Goal: Task Accomplishment & Management: Manage account settings

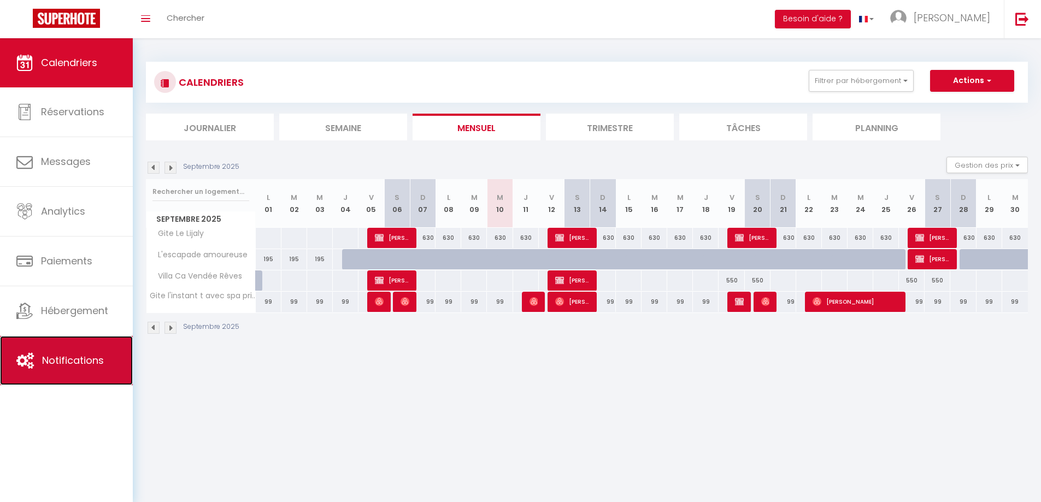
click at [86, 375] on link "Notifications" at bounding box center [66, 360] width 133 height 49
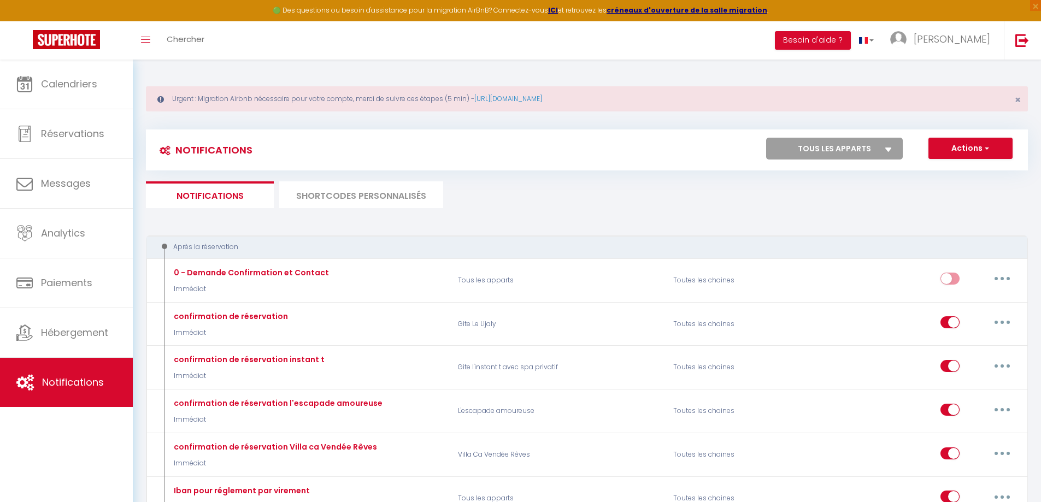
click at [344, 195] on li "SHORTCODES PERSONNALISÉS" at bounding box center [361, 194] width 164 height 27
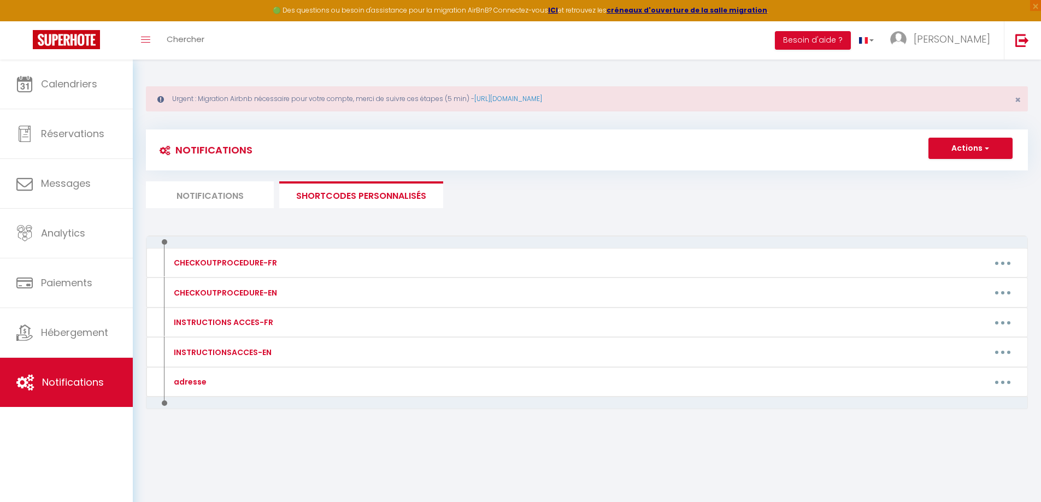
click at [217, 191] on li "Notifications" at bounding box center [210, 194] width 128 height 27
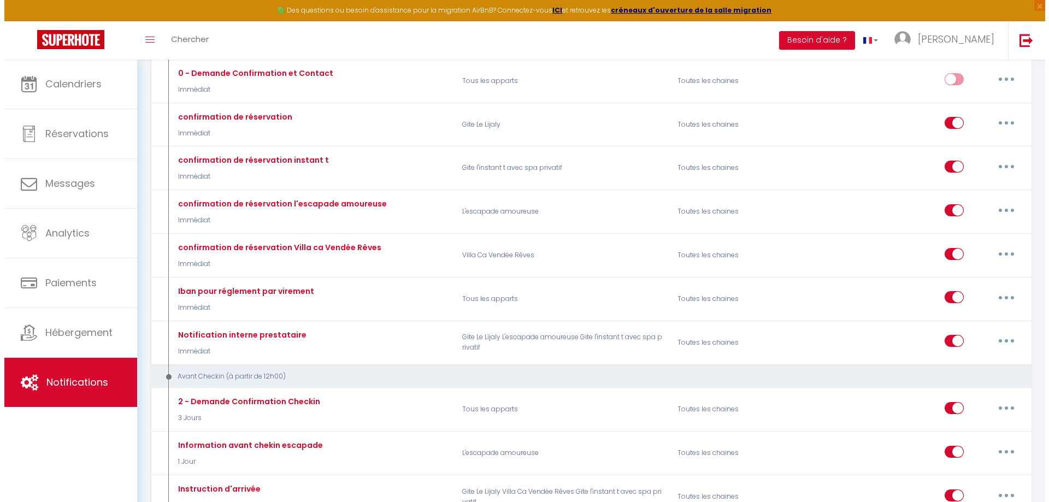
scroll to position [219, 0]
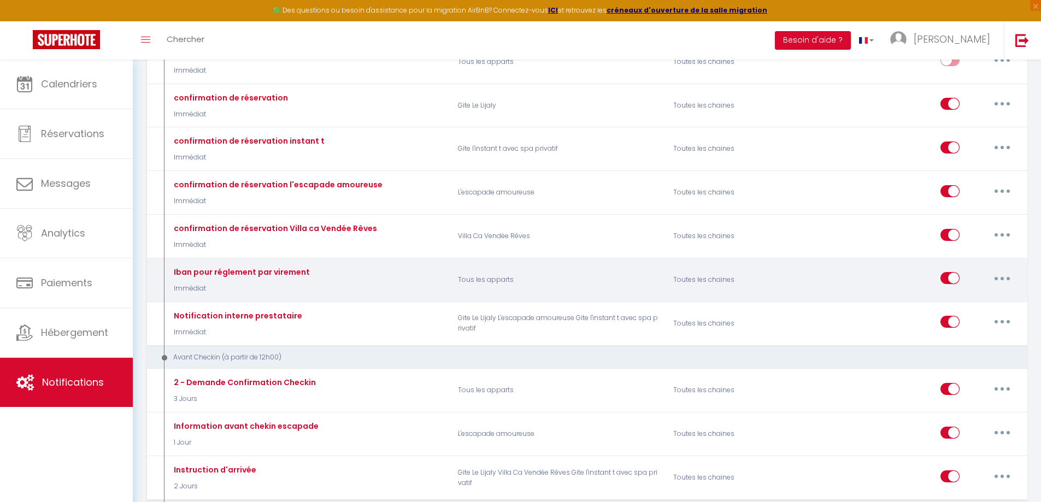
click at [297, 289] on p "Immédiat" at bounding box center [240, 289] width 139 height 10
click at [1011, 283] on button "button" at bounding box center [1002, 277] width 31 height 17
click at [948, 307] on link "Editer" at bounding box center [973, 303] width 81 height 19
type input "Iban pour réglement par virement"
select select "Immédiat"
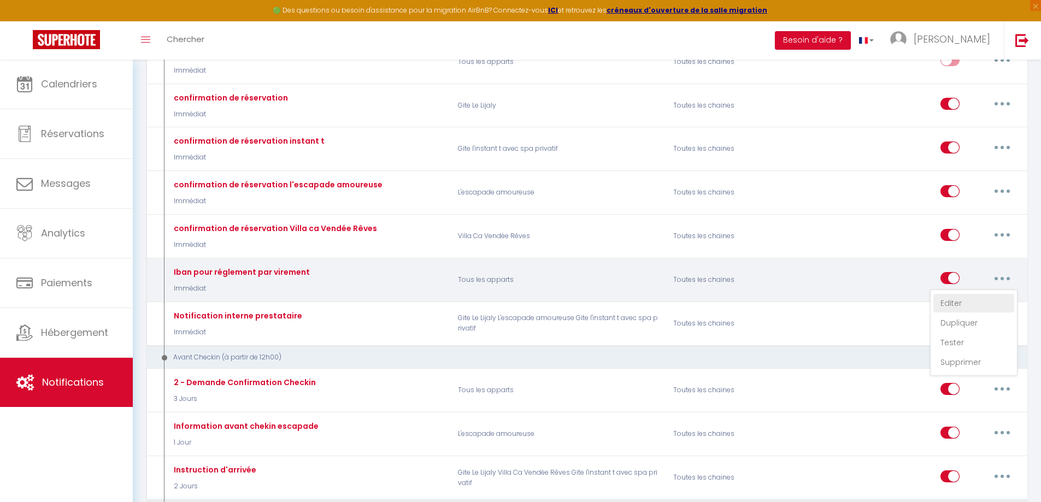
select select
checkbox input "true"
checkbox input "false"
radio input "true"
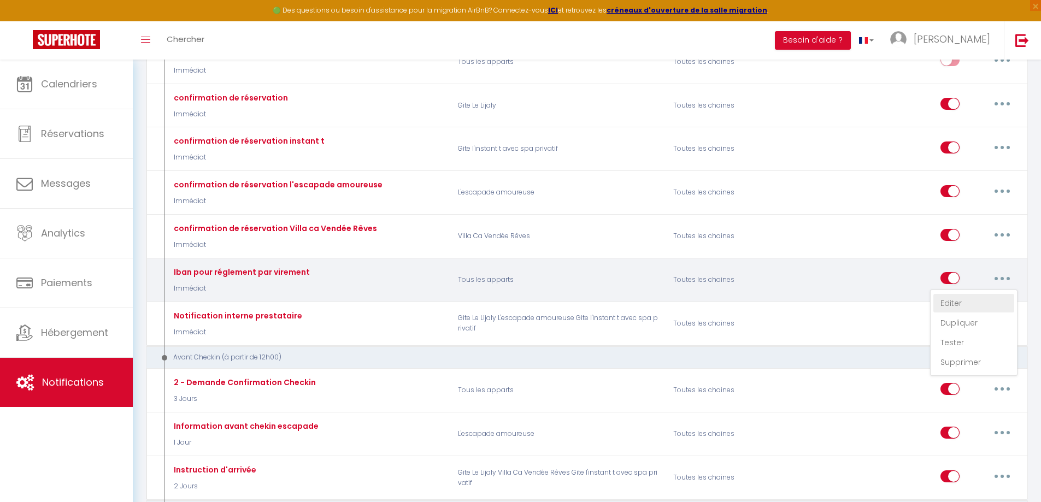
type input "Possibilité de reglement"
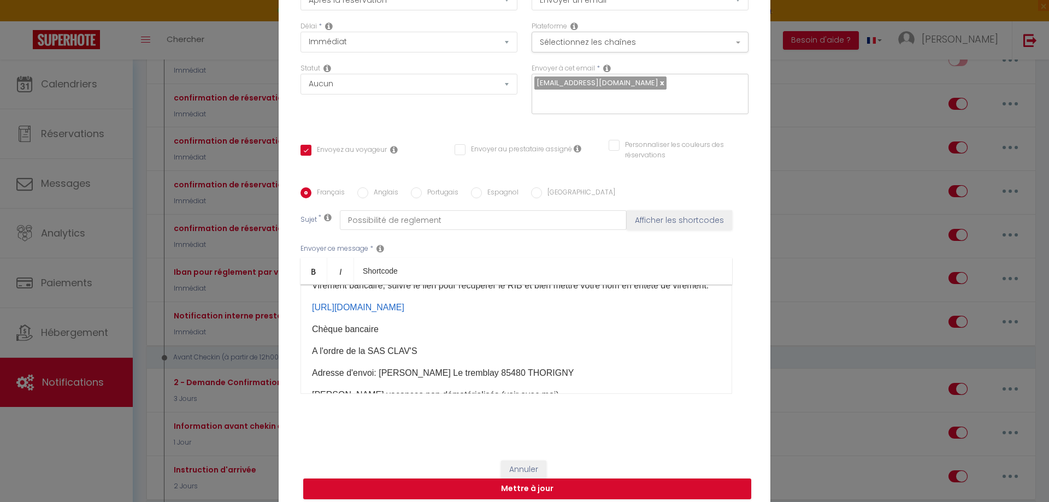
scroll to position [99, 0]
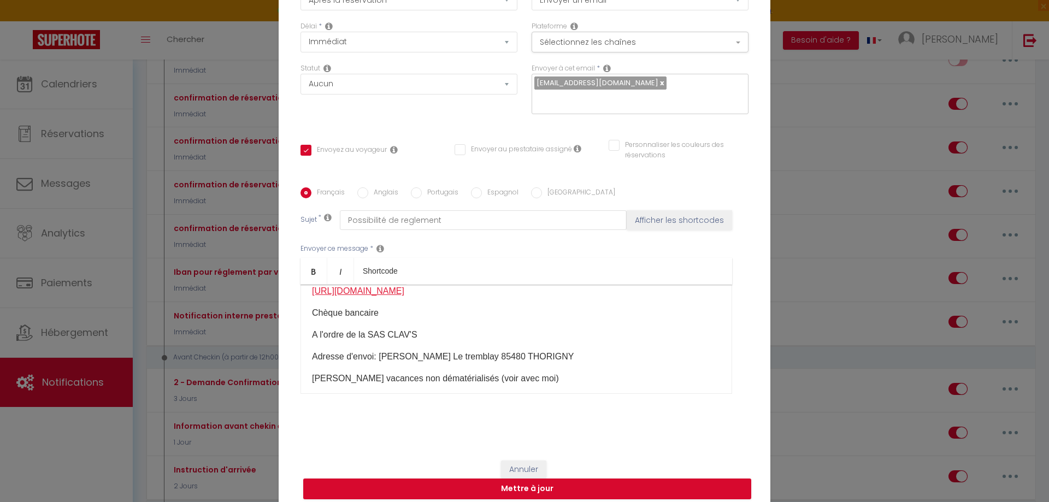
click at [385, 296] on link "[URL][DOMAIN_NAME]" at bounding box center [358, 290] width 92 height 9
drag, startPoint x: 379, startPoint y: 316, endPoint x: 287, endPoint y: 297, distance: 93.1
click at [287, 297] on div "Titre * [PERSON_NAME] pour réglement par virement Pour cet hébergement Sélectio…" at bounding box center [525, 188] width 492 height 523
copy link "[URL][DOMAIN_NAME]"
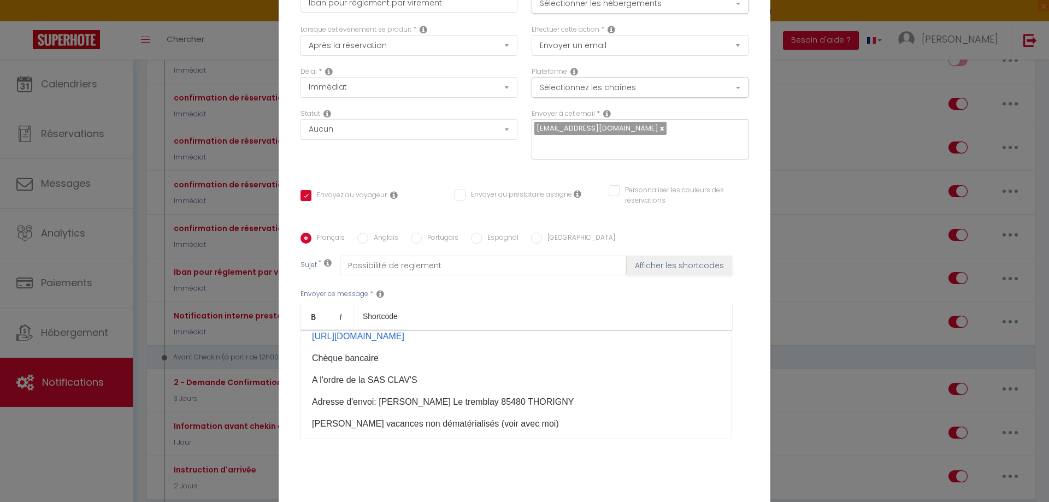
scroll to position [0, 0]
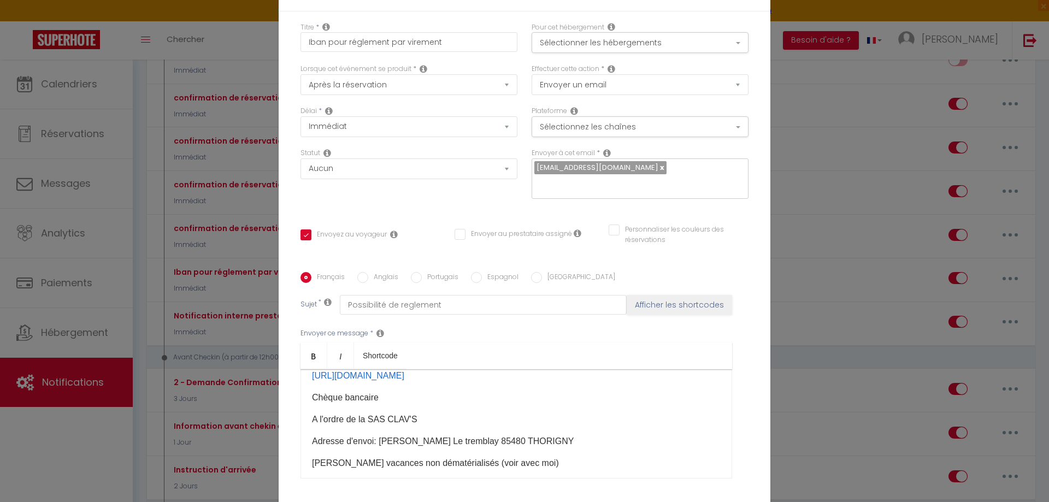
click at [802, 17] on div "Modifier la notification × Titre * Iban pour réglement par virement Pour cet hé…" at bounding box center [524, 251] width 1049 height 502
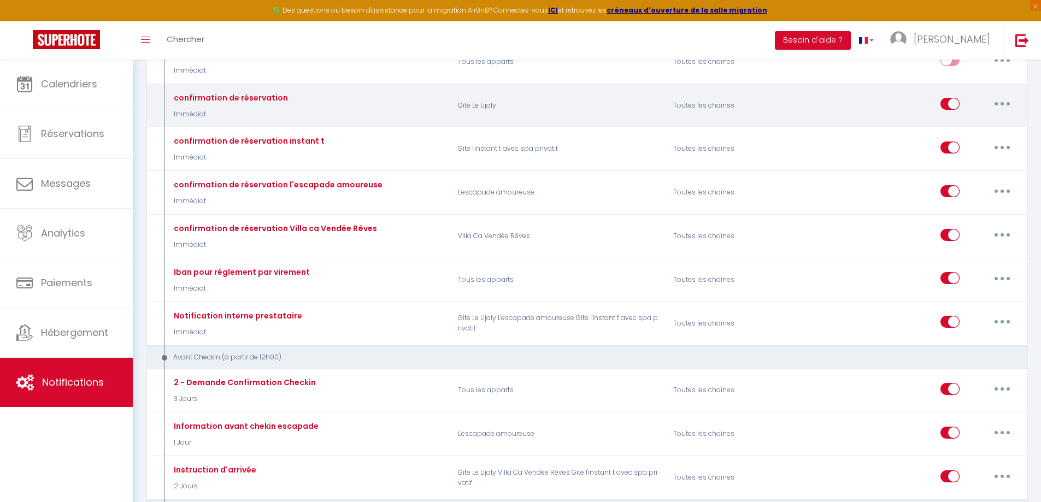
click at [997, 104] on button "button" at bounding box center [1002, 103] width 31 height 17
click at [958, 129] on link "Editer" at bounding box center [973, 129] width 81 height 19
type input "confirmation de réservation"
select select "if_booking_is_paid"
checkbox input "true"
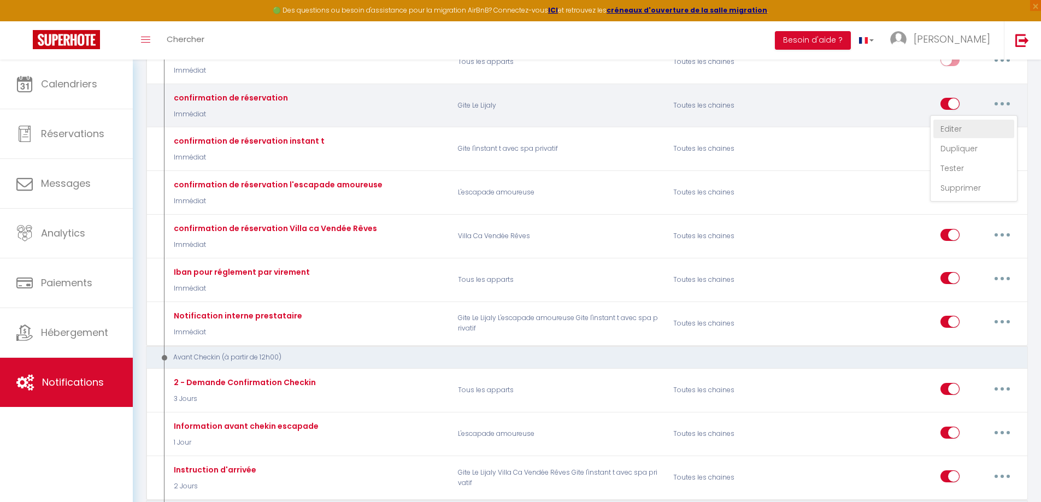
checkbox input "false"
checkbox input "true"
type input "Information pour l'arrivée"
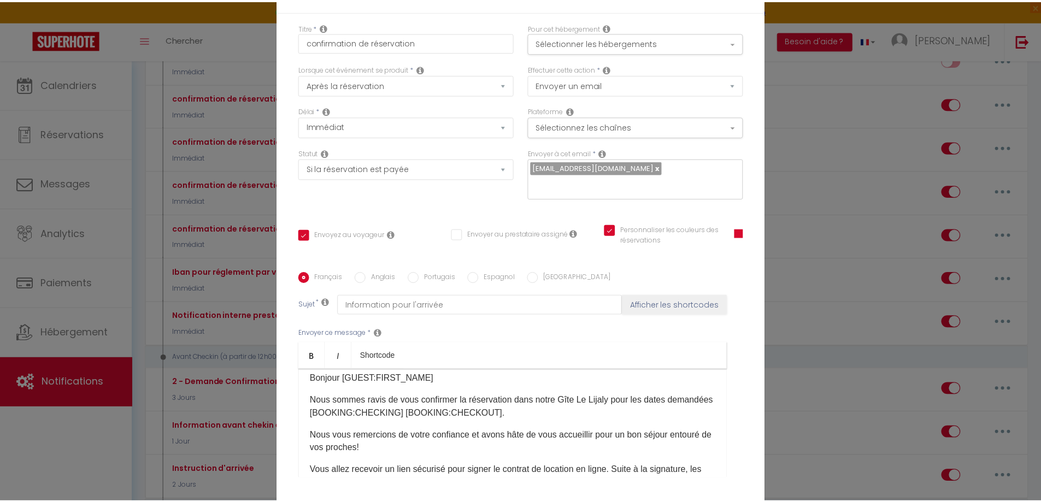
scroll to position [55, 0]
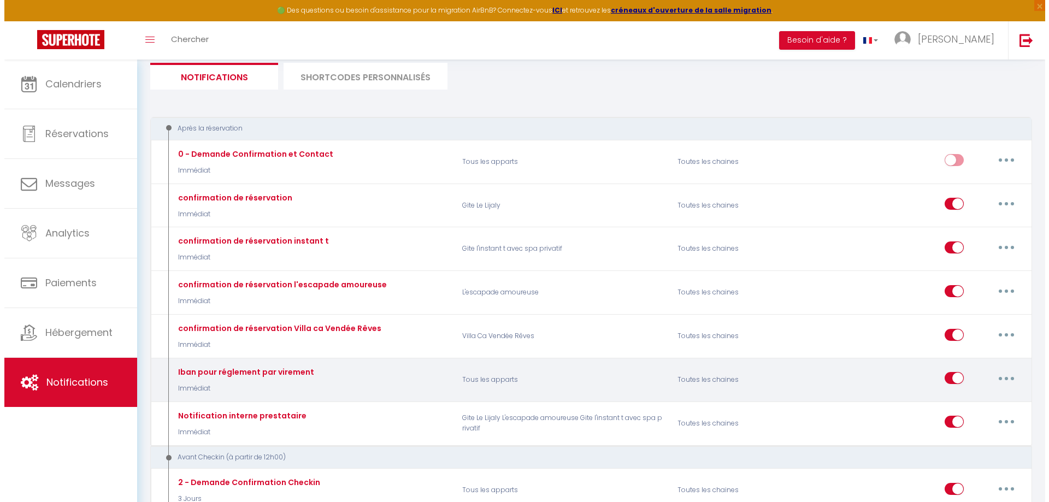
scroll to position [109, 0]
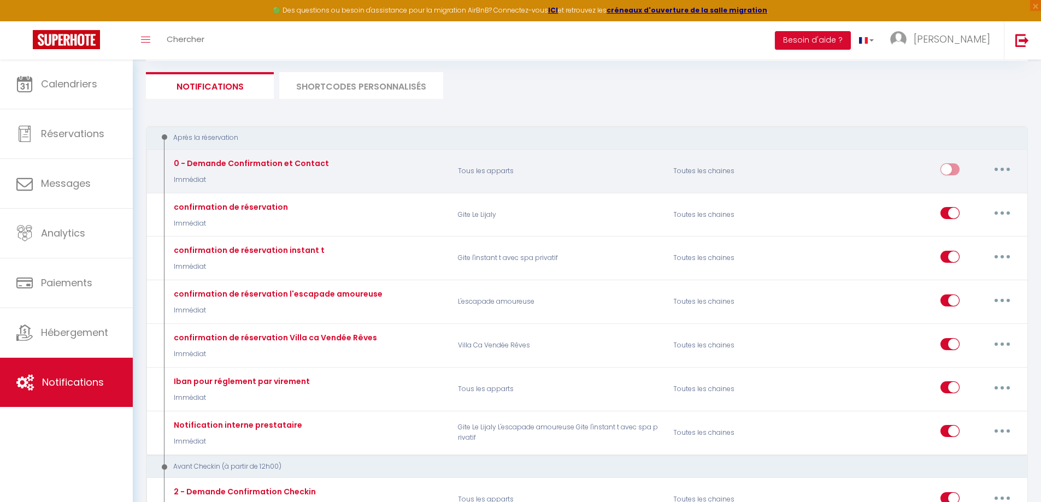
click at [1007, 175] on button "button" at bounding box center [1002, 169] width 31 height 17
click at [960, 196] on link "Editer" at bounding box center [973, 194] width 81 height 19
type input "0 - Demande Confirmation et Contact"
select select "if_booking_not_paid"
checkbox input "true"
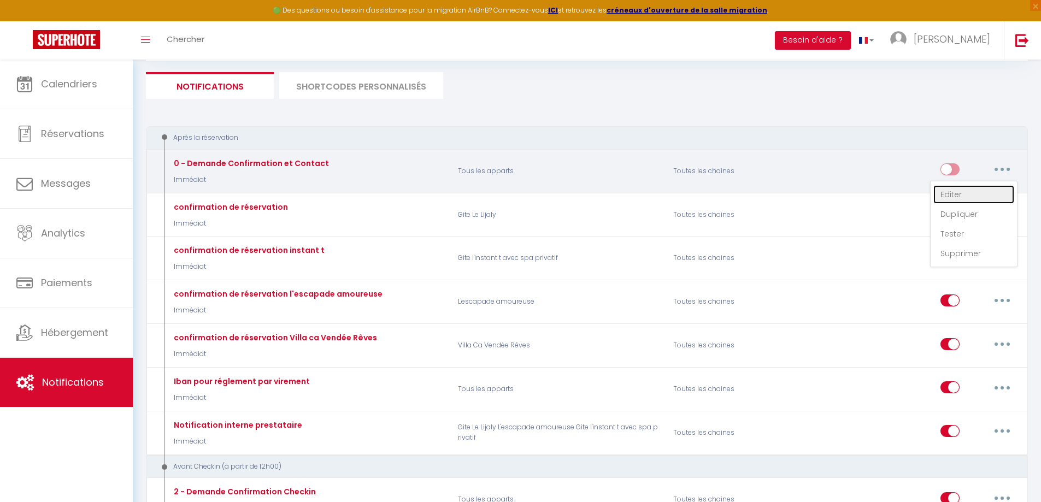
checkbox input "true"
checkbox input "false"
type input "Merci de confirmer votre réservation - [BOOKING:ID] - [GUEST:FIRST_NAME] [GUEST…"
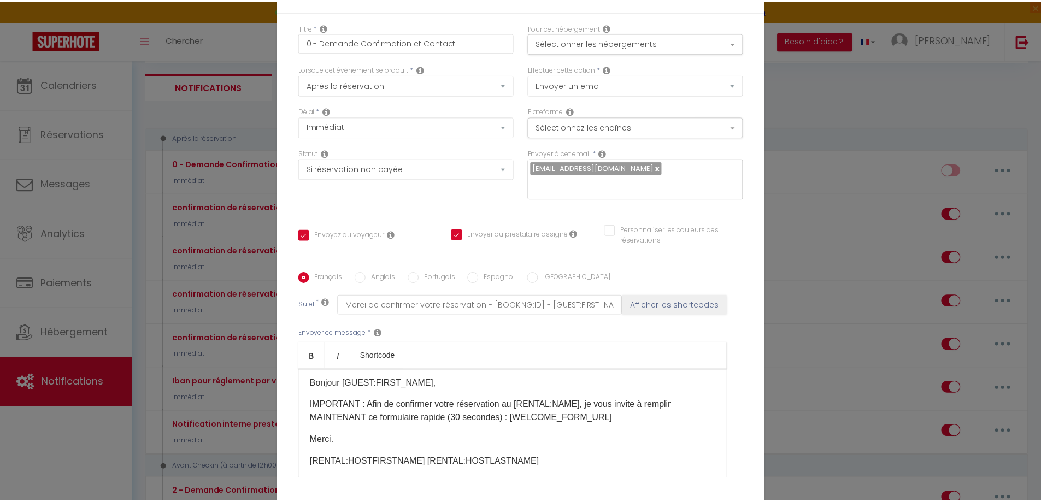
scroll to position [0, 0]
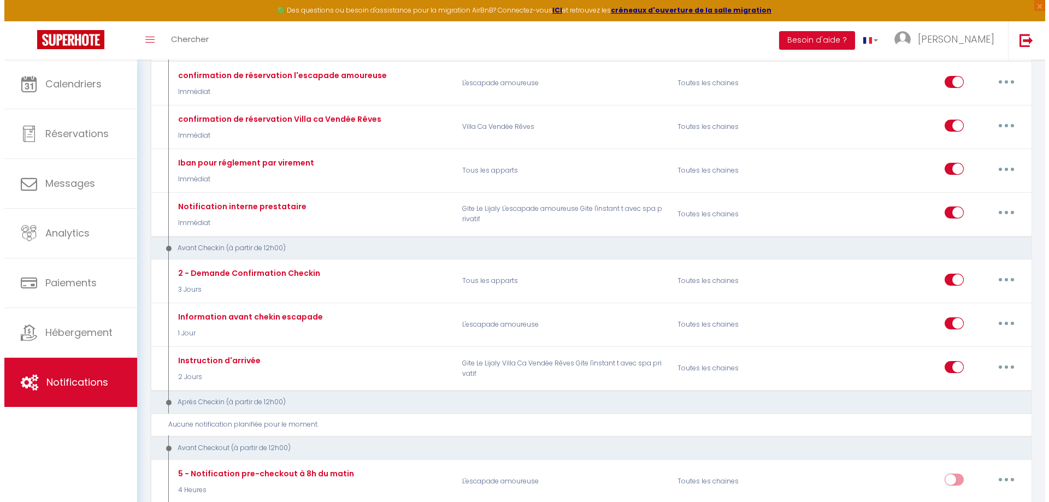
scroll to position [383, 0]
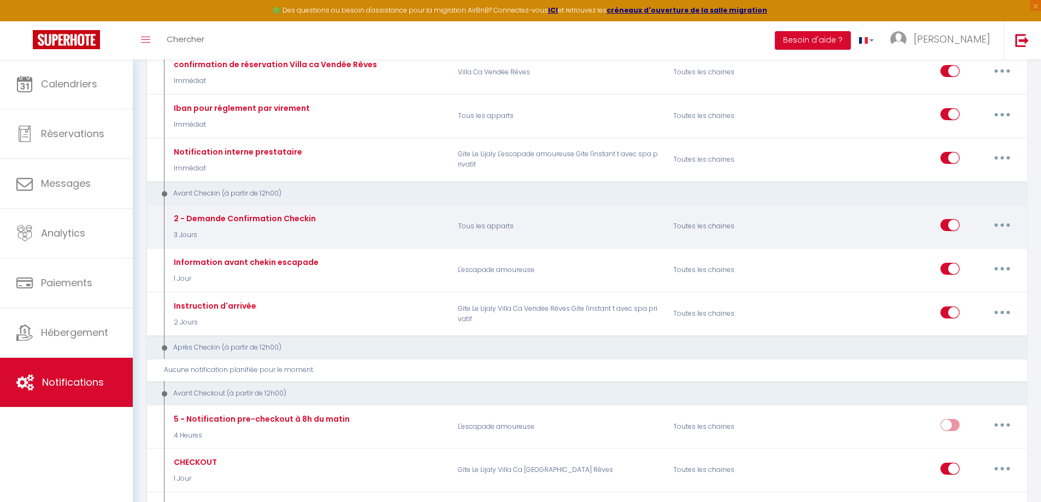
click at [1002, 225] on icon "button" at bounding box center [1002, 225] width 3 height 3
click at [980, 256] on link "Editer" at bounding box center [973, 249] width 81 height 19
type input "2 - Demande Confirmation Checkin"
select select "3 Jours"
select select
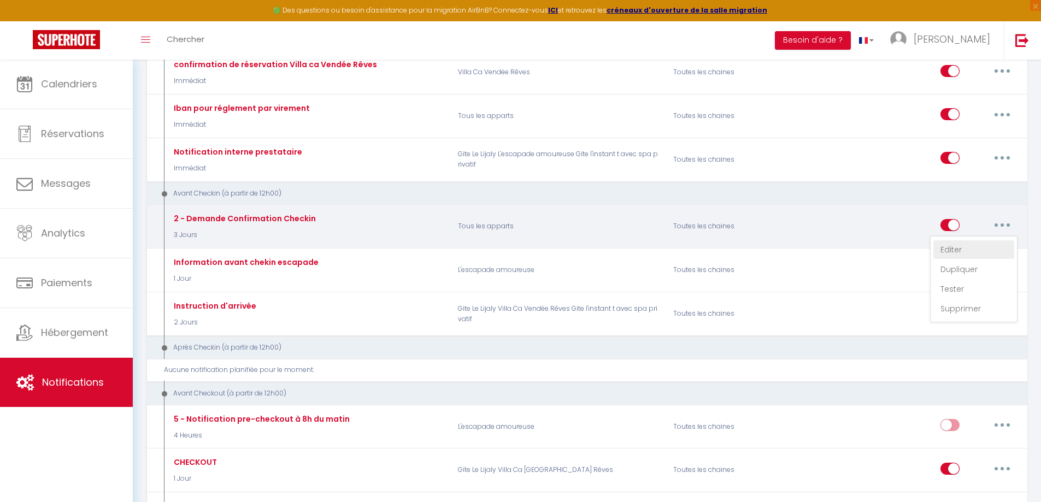
checkbox input "true"
checkbox input "false"
type input "Procédure pour le checkin - [RENTAL:NAME]"
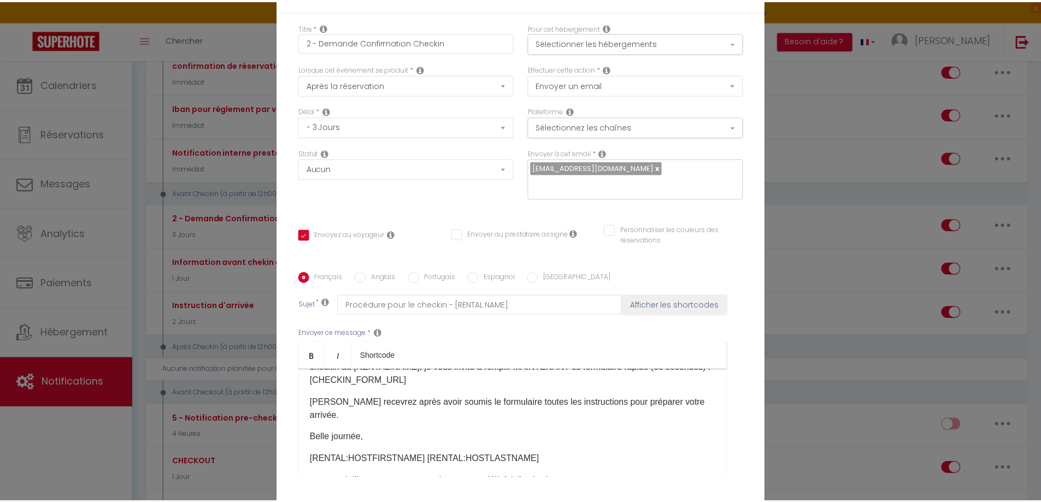
scroll to position [73, 0]
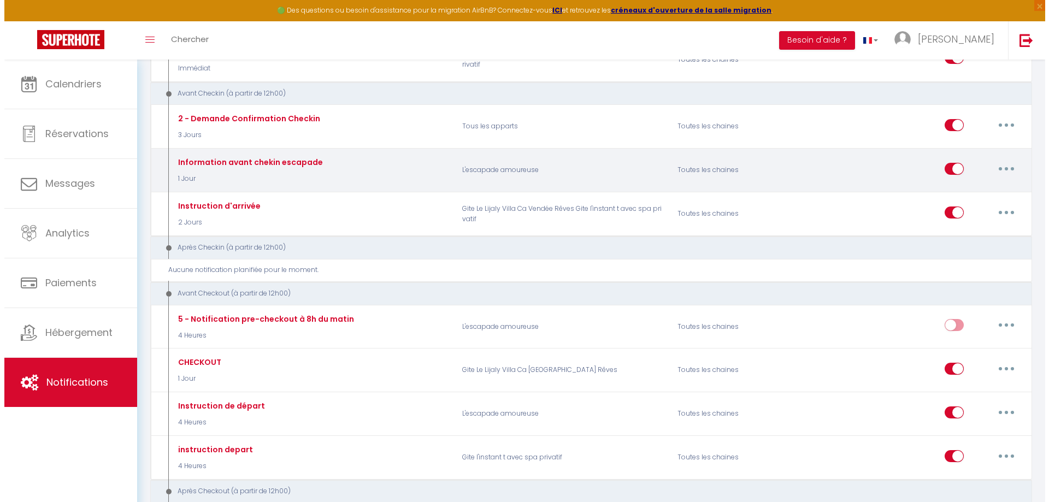
scroll to position [492, 0]
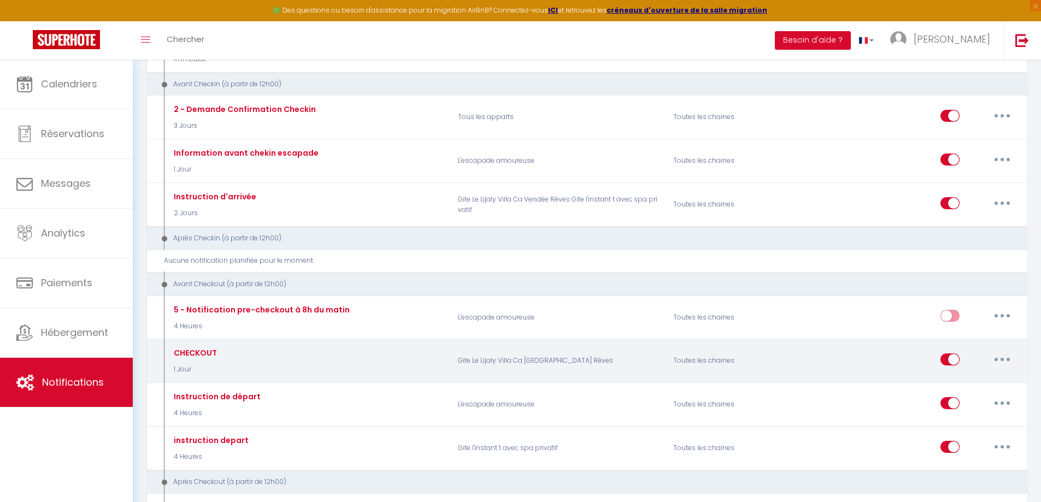
click at [1006, 360] on button "button" at bounding box center [1002, 359] width 31 height 17
click at [955, 387] on link "Editer" at bounding box center [973, 384] width 81 height 19
type input "CHECKOUT"
select select "4"
select select "1 Jour"
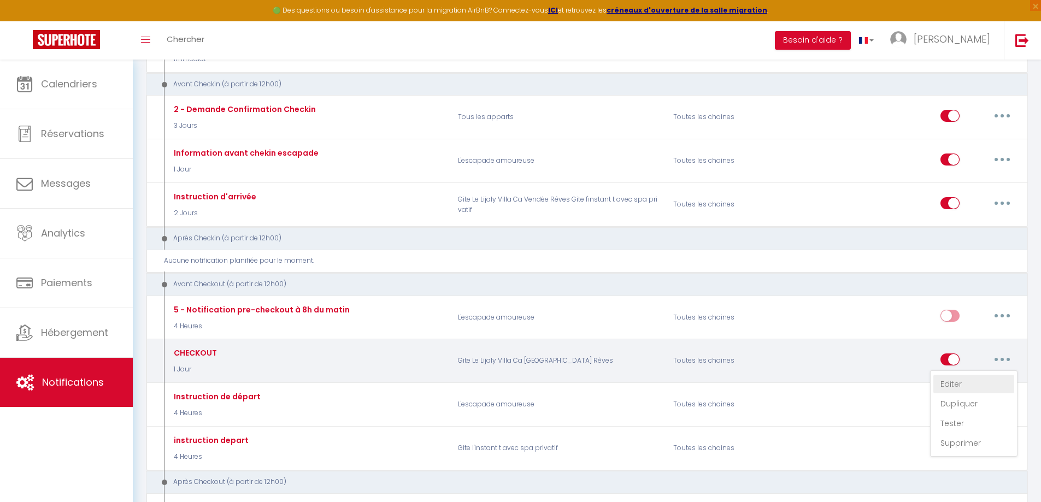
checkbox input "true"
checkbox input "false"
type input "Information de départ"
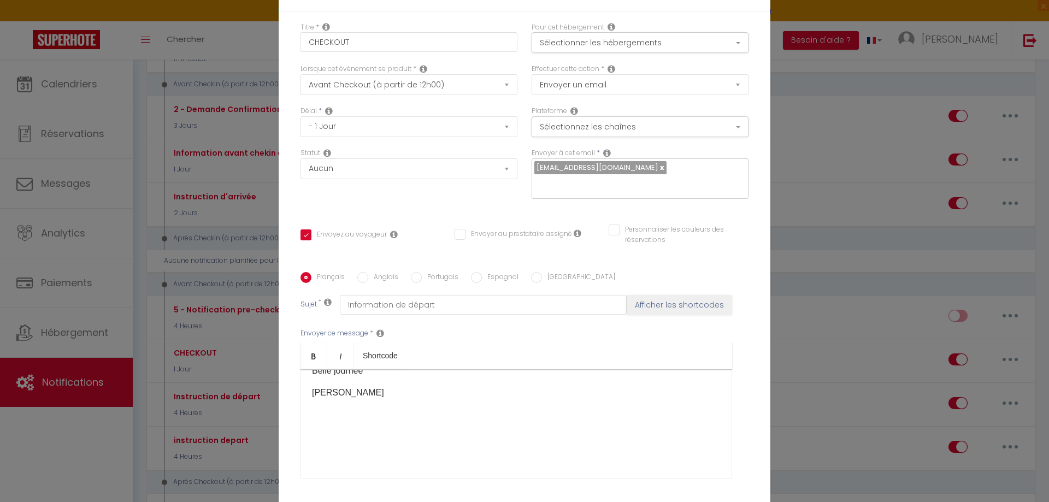
scroll to position [0, 0]
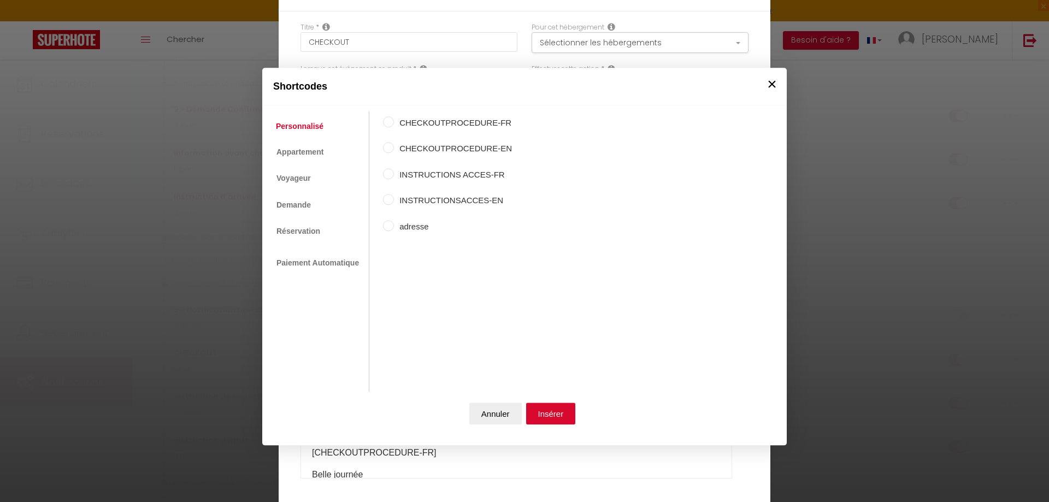
click at [769, 85] on button "×" at bounding box center [772, 84] width 16 height 22
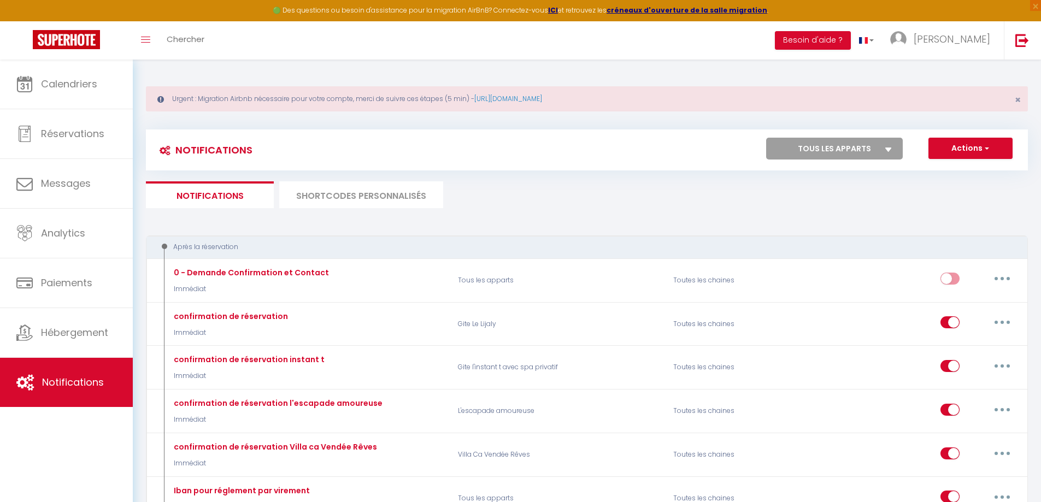
click at [344, 199] on li "SHORTCODES PERSONNALISÉS" at bounding box center [361, 194] width 164 height 27
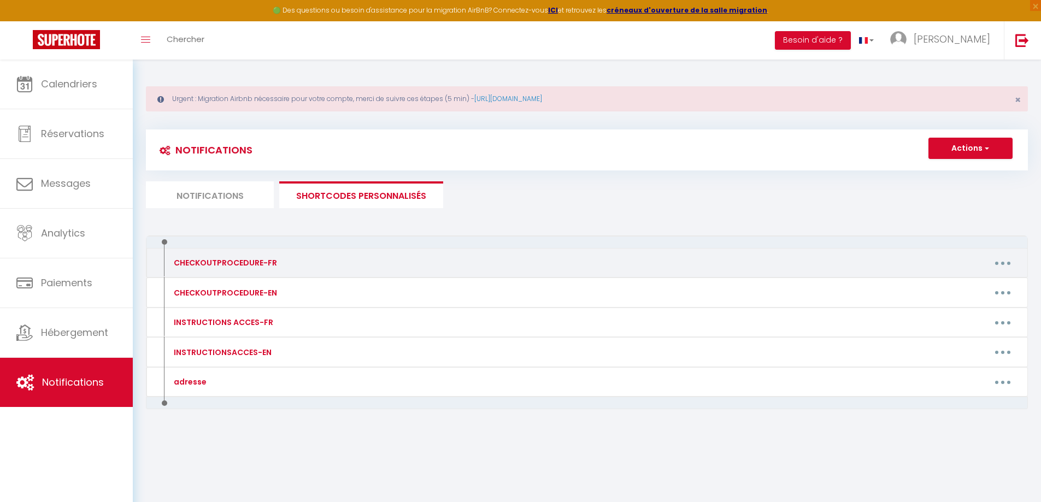
click at [1003, 269] on button "button" at bounding box center [1003, 262] width 31 height 17
click at [955, 289] on link "Editer" at bounding box center [974, 288] width 81 height 19
type input "CHECKOUTPROCEDURE-FR"
type textarea "1 - Faire la vaisselle et l'essuyer 2- Mettre le linge mouillé dans la malle en…"
type textarea "1 - Faire la vaisselle, l'essuyer et la ranger à sa place 2- Sortir les poubell…"
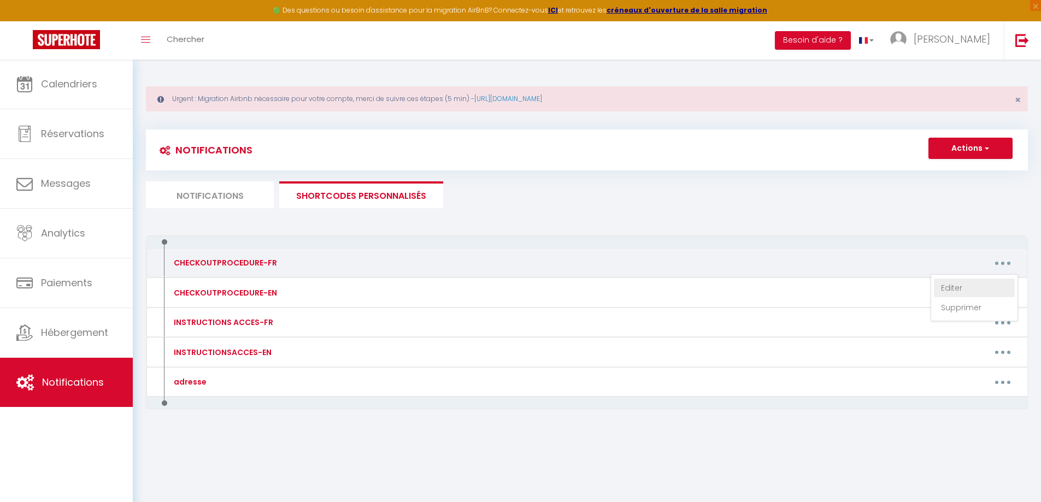
type textarea "1 - Faire la vaisselle, l'essuyer et la ranger à sa place 2- Rendre la cuisine …"
type textarea "1 - Faire la vaisselle et l'essuyer 2- Mettre le linge mouillé dans la malle en…"
type textarea "1 - Faire la vaisselle, l'essuyer et la ranger à sa place 2- Rendre la cuisine …"
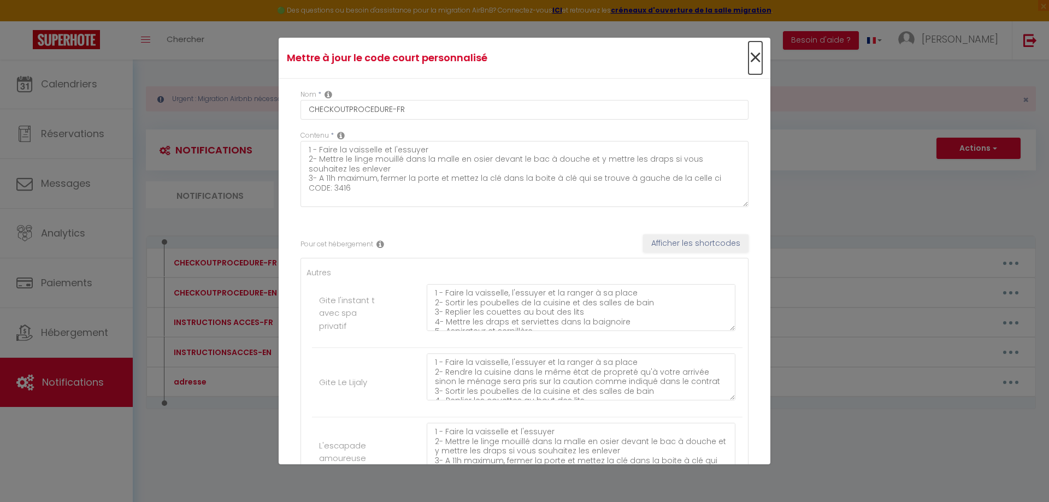
click at [749, 57] on span "×" at bounding box center [756, 58] width 14 height 33
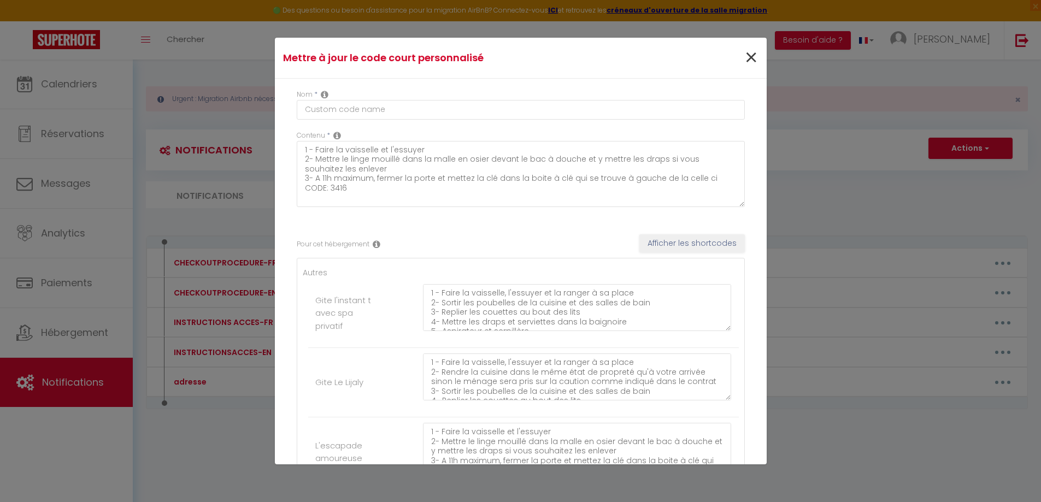
click at [741, 57] on div "Toggle menubar Chercher BUTTON Besoin d'aide ? [PERSON_NAME] Équipe" at bounding box center [556, 40] width 954 height 38
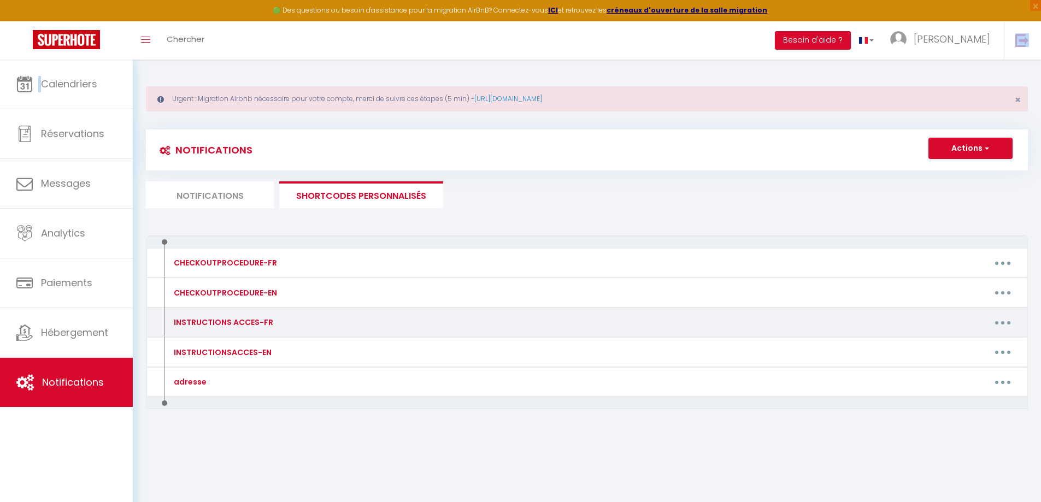
click at [1000, 319] on button "button" at bounding box center [1003, 322] width 31 height 17
click at [967, 347] on link "Editer" at bounding box center [974, 347] width 81 height 19
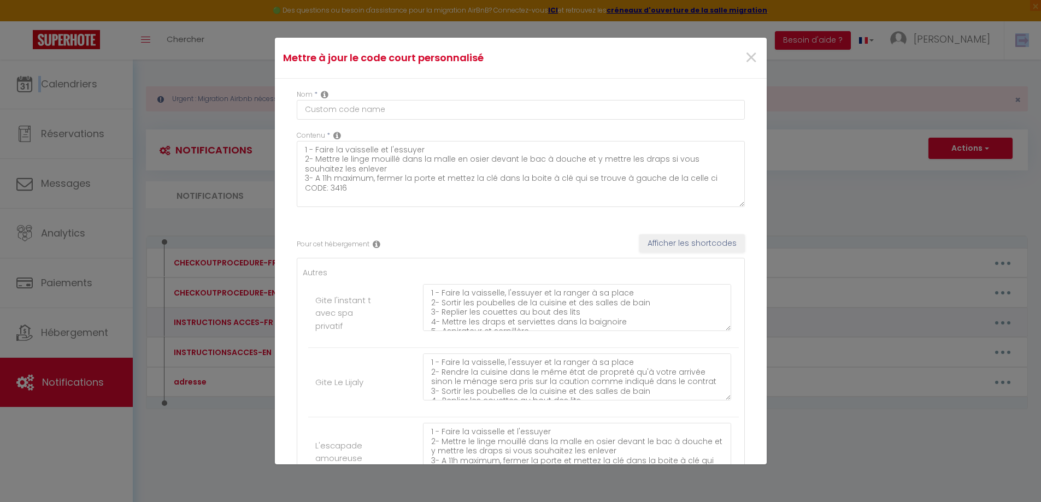
type input "INSTRUCTIONS ACCES-FR"
type textarea "Votre séjour approche, voici donc quelques instructions pour une arrivée en dou…"
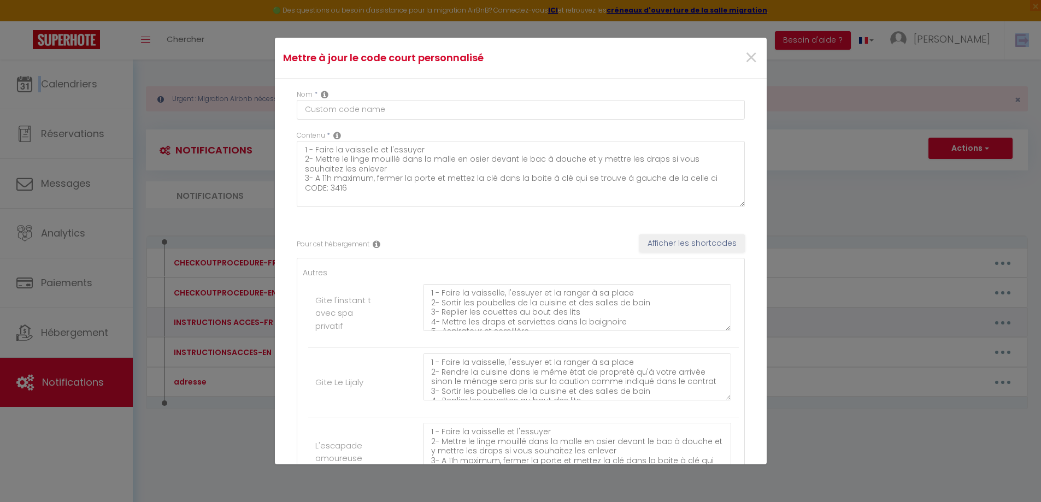
type textarea "Votre séjour approche, voici donc quelques instructions pour une arrivée en dou…"
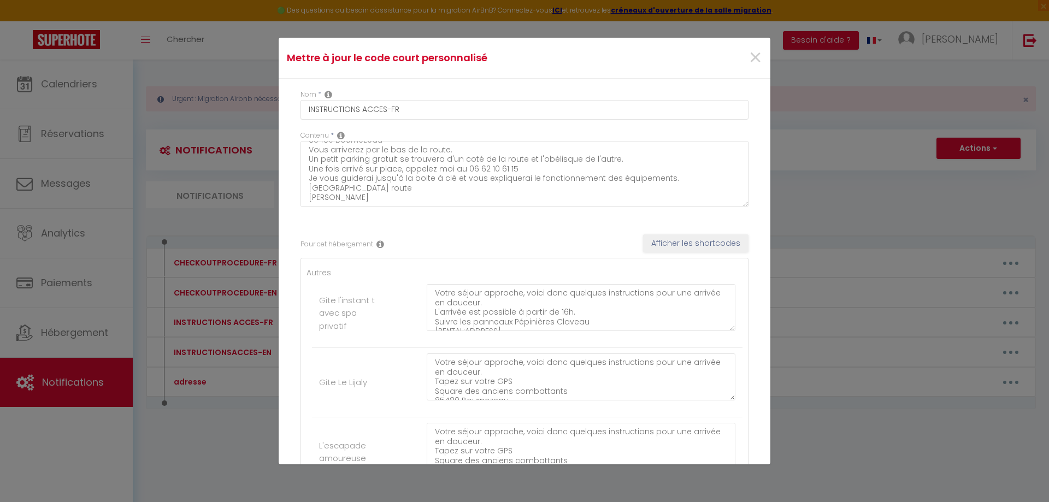
click at [736, 38] on div "Mettre à jour le code court personnalisé ×" at bounding box center [525, 58] width 492 height 41
click at [754, 57] on div "×" at bounding box center [687, 58] width 163 height 24
click at [749, 59] on span "×" at bounding box center [756, 58] width 14 height 33
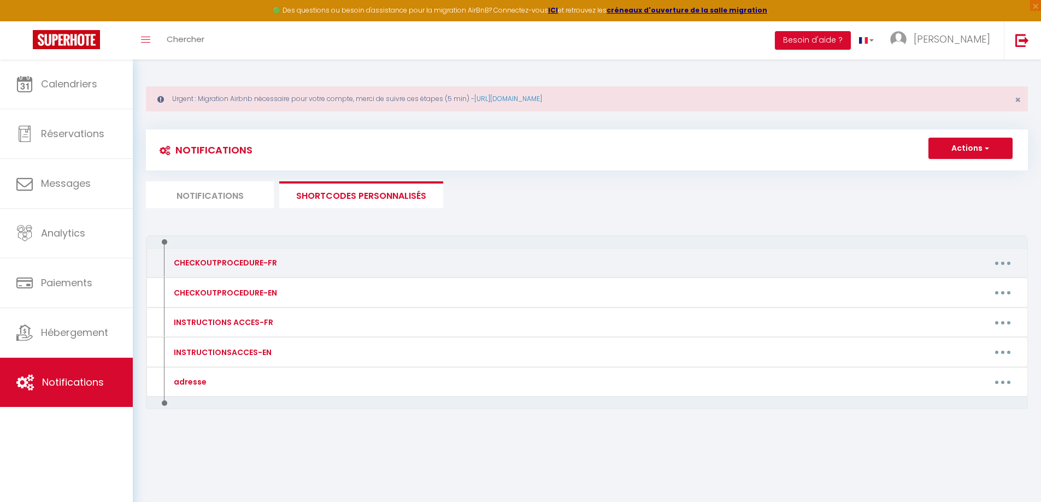
click at [1006, 266] on button "button" at bounding box center [1003, 262] width 31 height 17
click at [956, 290] on link "Editer" at bounding box center [974, 288] width 81 height 19
type input "CHECKOUTPROCEDURE-FR"
type textarea "1 - Faire la vaisselle et l'essuyer 2- Mettre le linge mouillé dans la malle en…"
type textarea "1 - Faire la vaisselle, l'essuyer et la ranger à sa place 2- Sortir les poubell…"
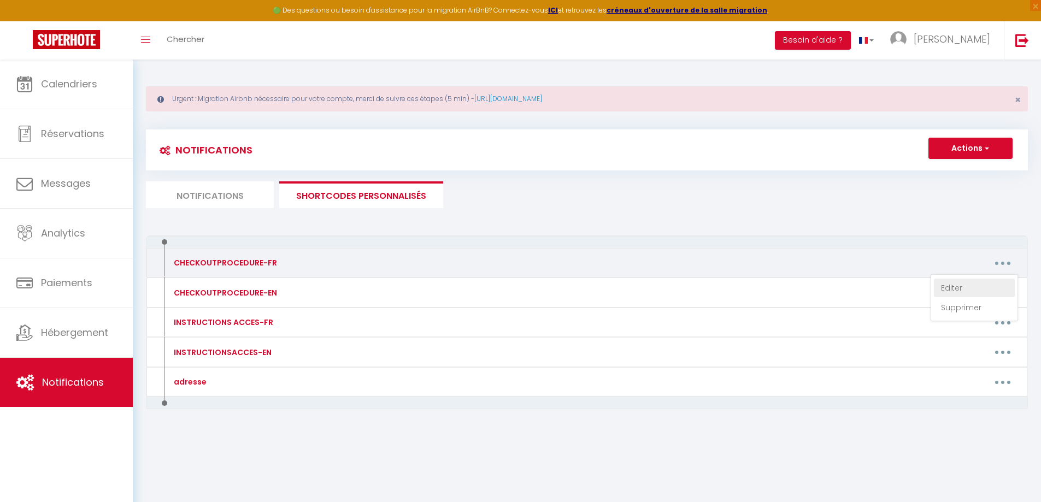
type textarea "1 - Faire la vaisselle, l'essuyer et la ranger à sa place 2- Rendre la cuisine …"
type textarea "1 - Faire la vaisselle et l'essuyer 2- Mettre le linge mouillé dans la malle en…"
type textarea "1 - Faire la vaisselle, l'essuyer et la ranger à sa place 2- Rendre la cuisine …"
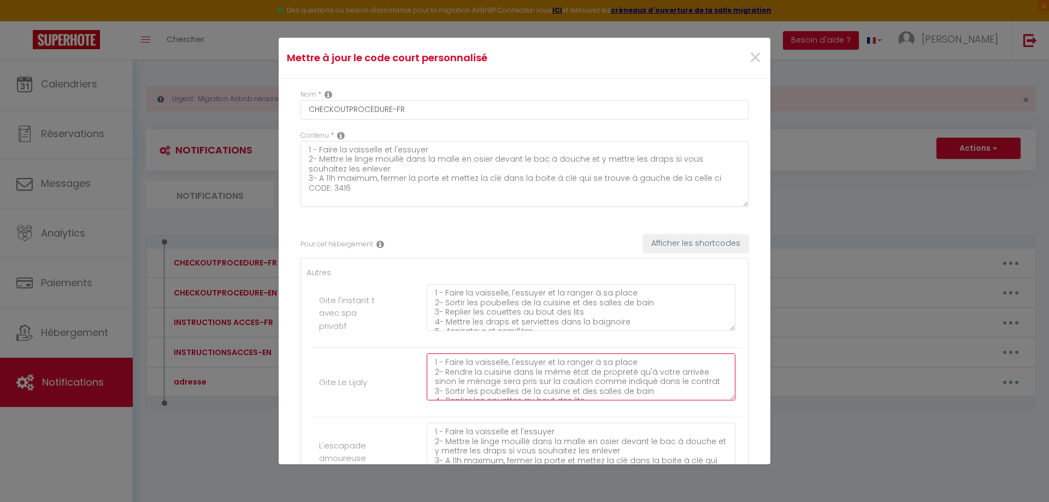
scroll to position [29, 0]
drag, startPoint x: 433, startPoint y: 363, endPoint x: 521, endPoint y: 434, distance: 113.1
click at [521, 434] on ul "Autres Gite l'instant t avec spa privatif 1 - Faire la vaisselle, l'essuyer et …" at bounding box center [525, 412] width 436 height 290
click at [749, 59] on span "×" at bounding box center [756, 58] width 14 height 33
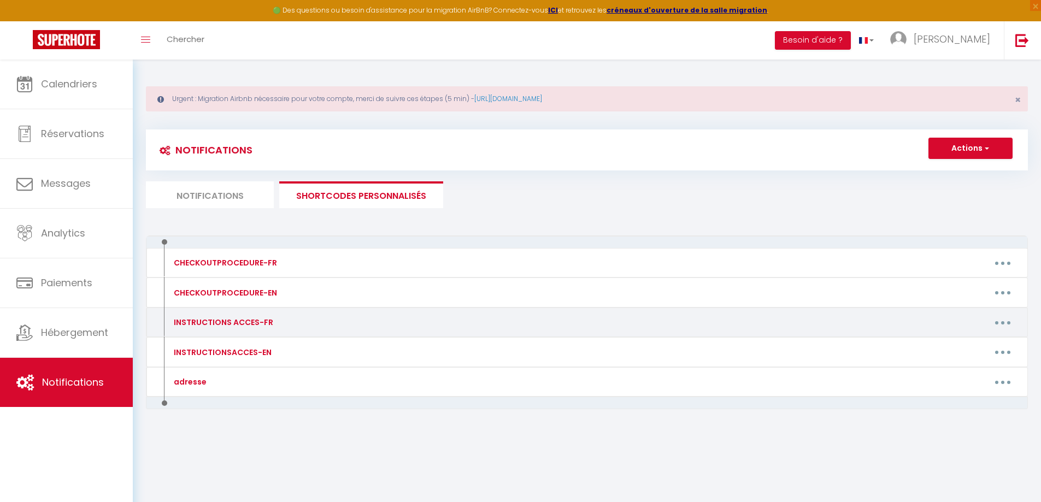
click at [999, 325] on button "button" at bounding box center [1003, 322] width 31 height 17
click at [967, 346] on link "Editer" at bounding box center [974, 347] width 81 height 19
type input "INSTRUCTIONS ACCES-FR"
type textarea "Votre séjour approche, voici donc quelques instructions pour une arrivée en dou…"
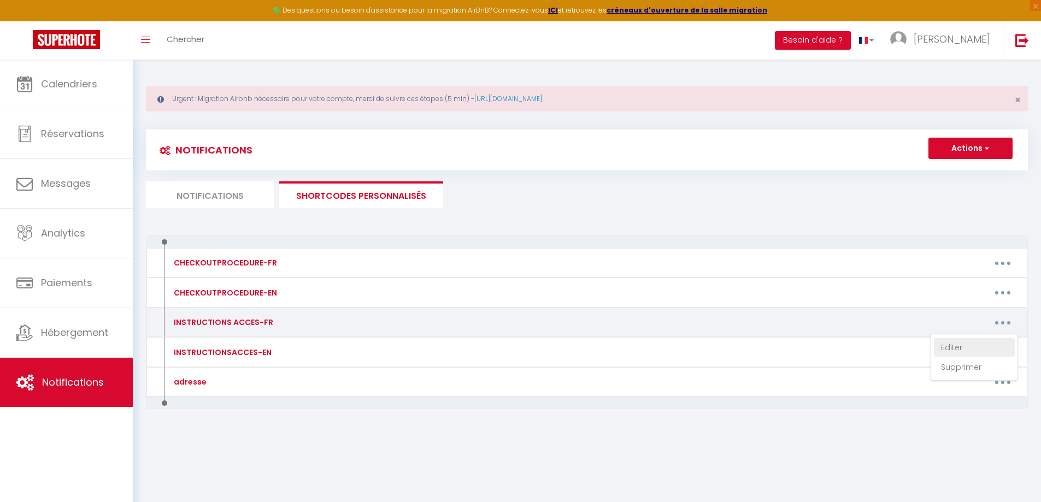
type textarea "Votre séjour approche, voici donc quelques instructions pour une arrivée en dou…"
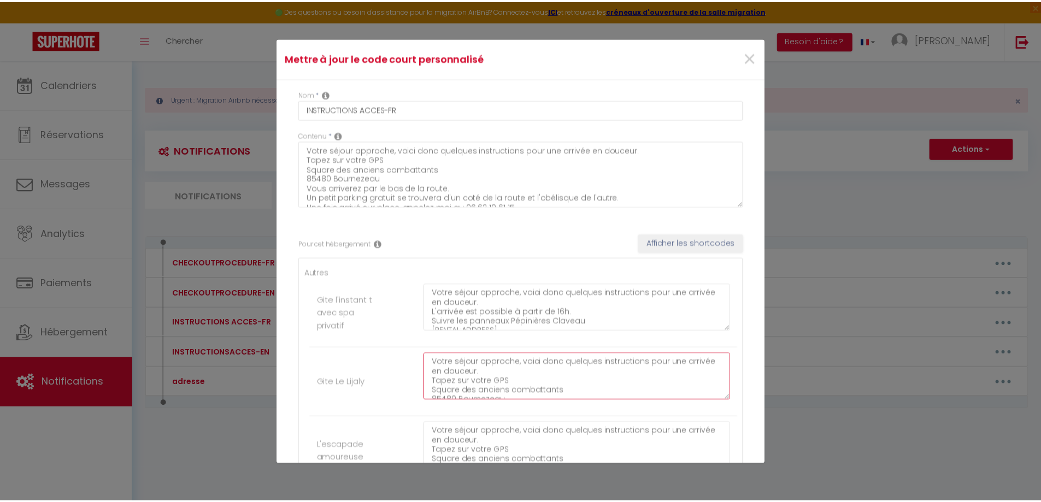
scroll to position [57, 0]
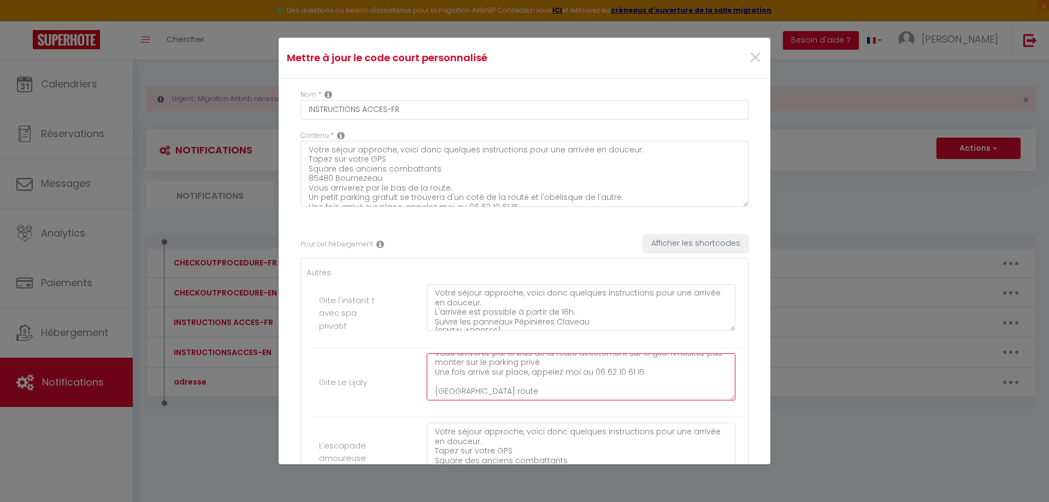
drag, startPoint x: 432, startPoint y: 365, endPoint x: 536, endPoint y: 423, distance: 119.2
click at [536, 423] on ul "Autres Gite l'instant t avec spa privatif Votre séjour approche, voici donc que…" at bounding box center [525, 412] width 436 height 290
click at [749, 54] on span "×" at bounding box center [756, 58] width 14 height 33
